Goal: Task Accomplishment & Management: Use online tool/utility

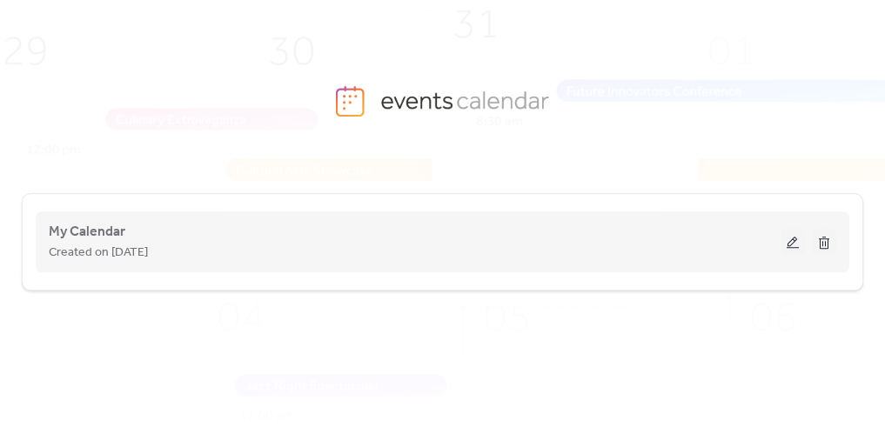
click at [794, 241] on button at bounding box center [793, 242] width 24 height 26
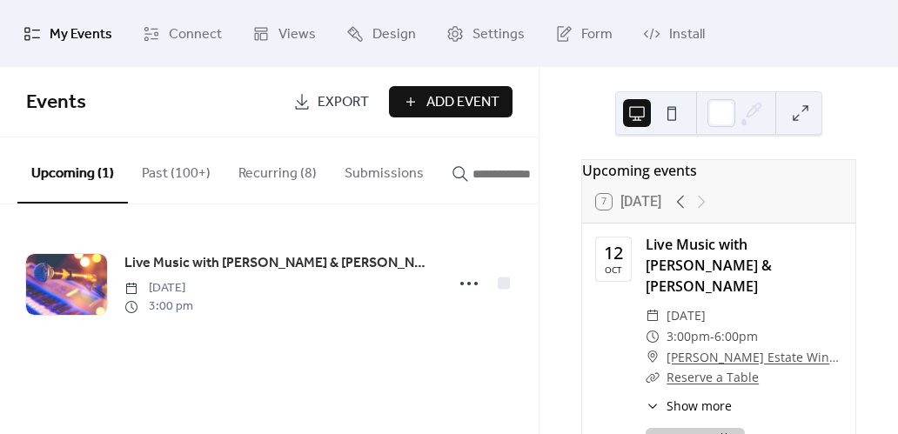
click at [174, 165] on button "Past (100+)" at bounding box center [176, 170] width 97 height 64
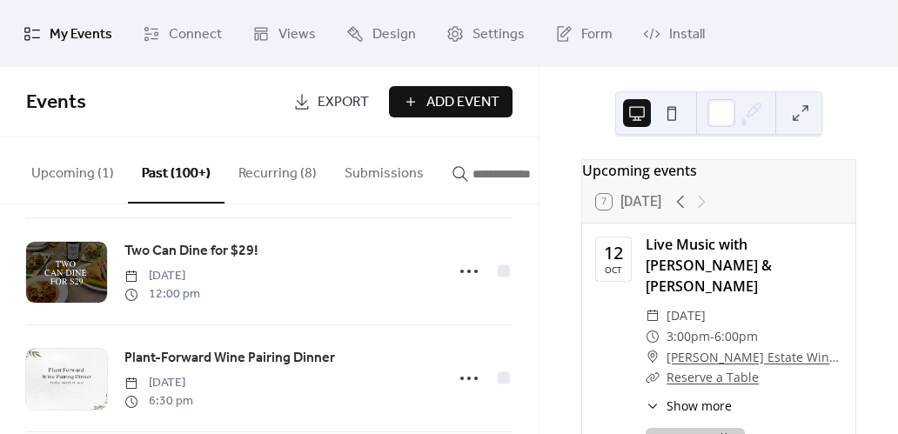
scroll to position [868, 0]
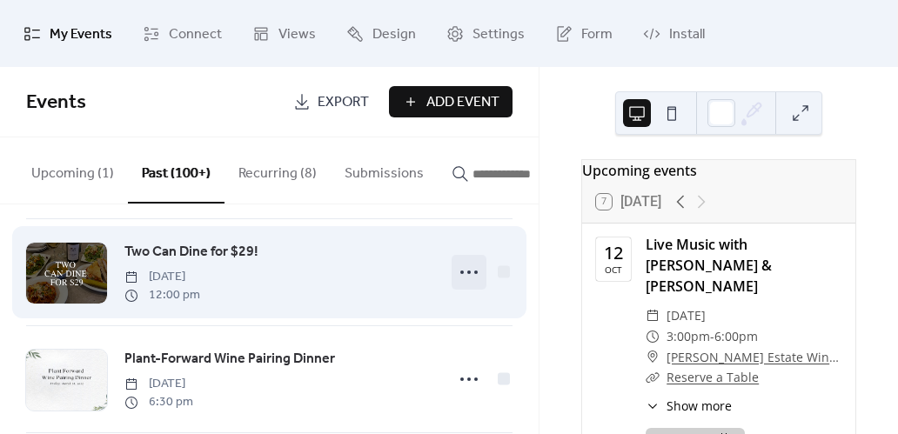
click at [469, 274] on icon at bounding box center [469, 273] width 28 height 28
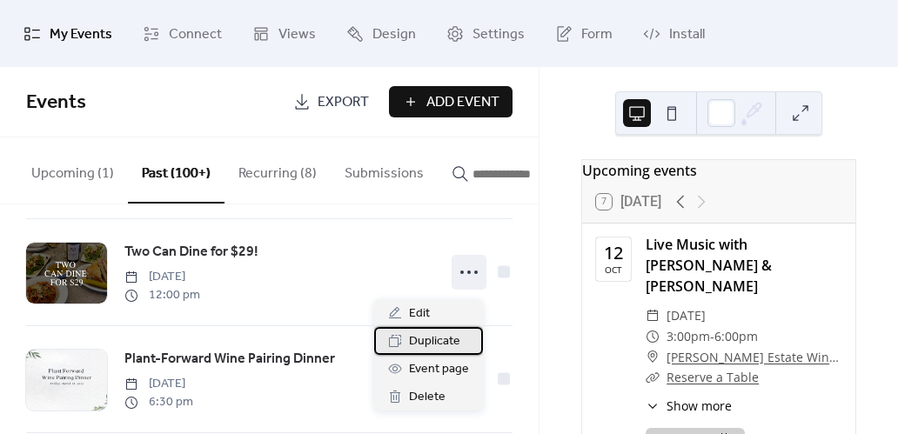
click at [447, 338] on span "Duplicate" at bounding box center [434, 342] width 51 height 21
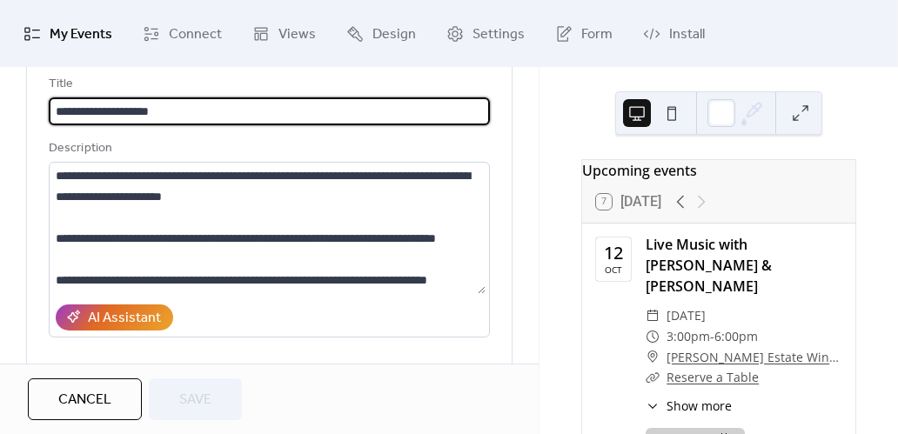
scroll to position [115, 0]
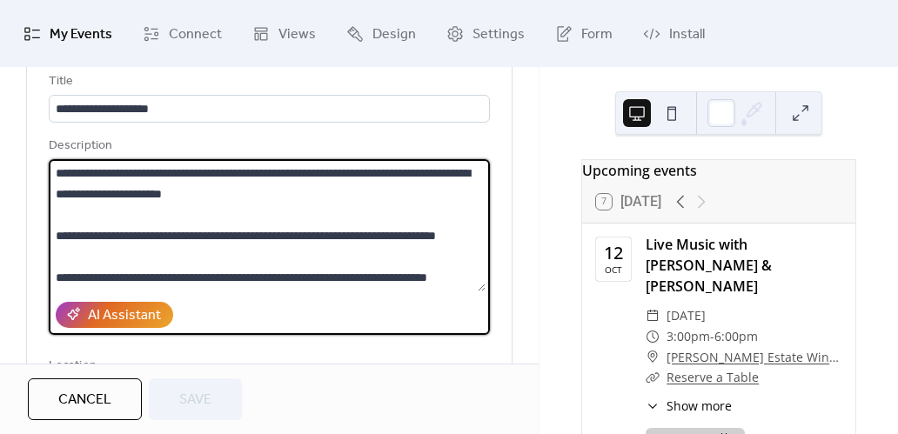
drag, startPoint x: 95, startPoint y: 170, endPoint x: 176, endPoint y: 174, distance: 81.1
click at [176, 174] on textarea "**********" at bounding box center [267, 225] width 437 height 132
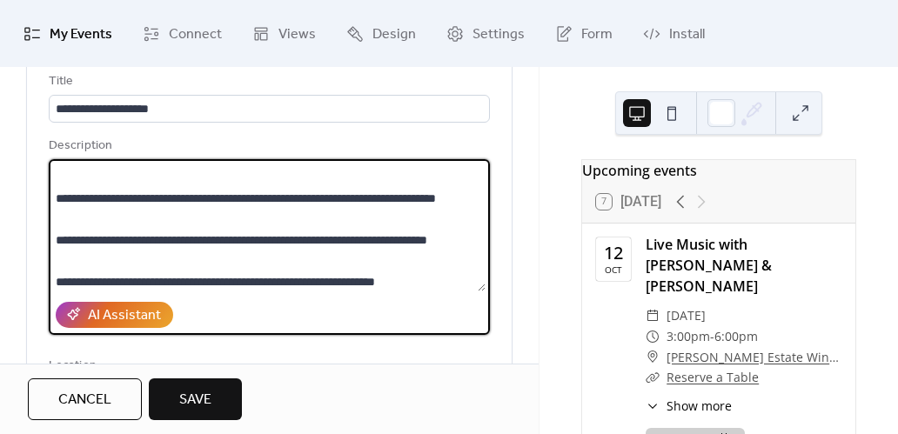
scroll to position [38, 0]
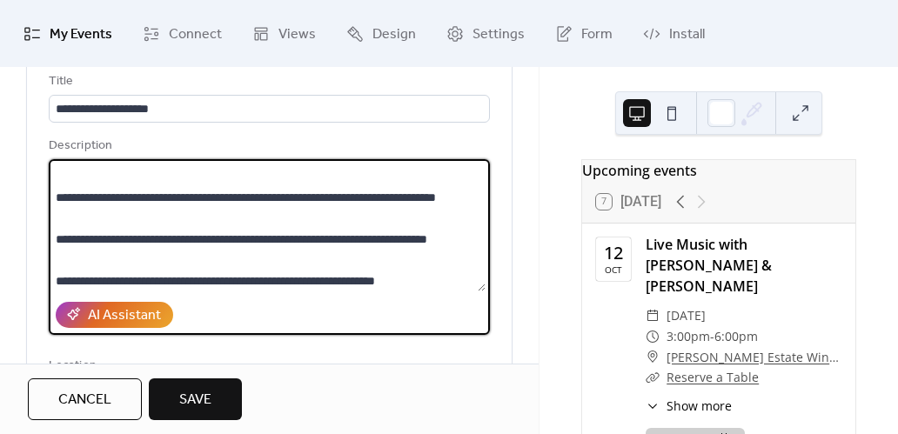
type textarea "**********"
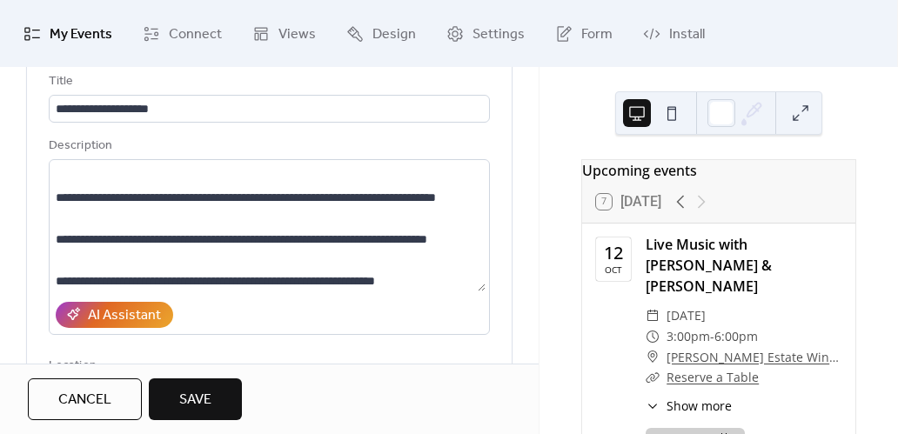
click at [448, 391] on div "Cancel Save" at bounding box center [269, 400] width 483 height 42
drag, startPoint x: 118, startPoint y: 407, endPoint x: 118, endPoint y: 386, distance: 20.9
click at [118, 407] on button "Cancel" at bounding box center [85, 400] width 114 height 42
